Goal: Information Seeking & Learning: Learn about a topic

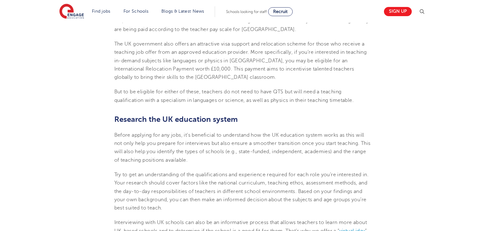
scroll to position [212, 0]
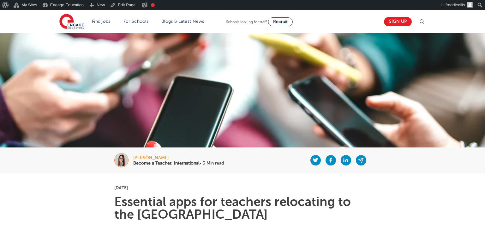
scroll to position [91, 0]
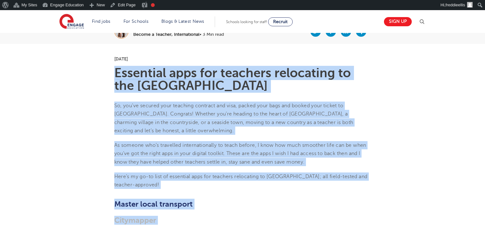
drag, startPoint x: 111, startPoint y: 114, endPoint x: 250, endPoint y: 237, distance: 185.0
click at [240, 172] on p "Here’s my go-to list of essential apps for teachers relocating to England; all …" at bounding box center [242, 180] width 257 height 17
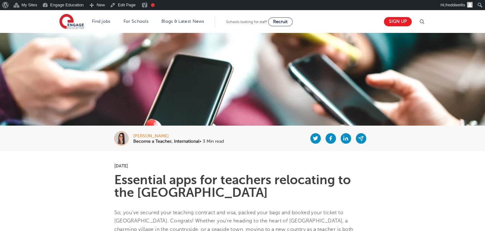
scroll to position [0, 0]
